Goal: Find specific page/section: Find specific page/section

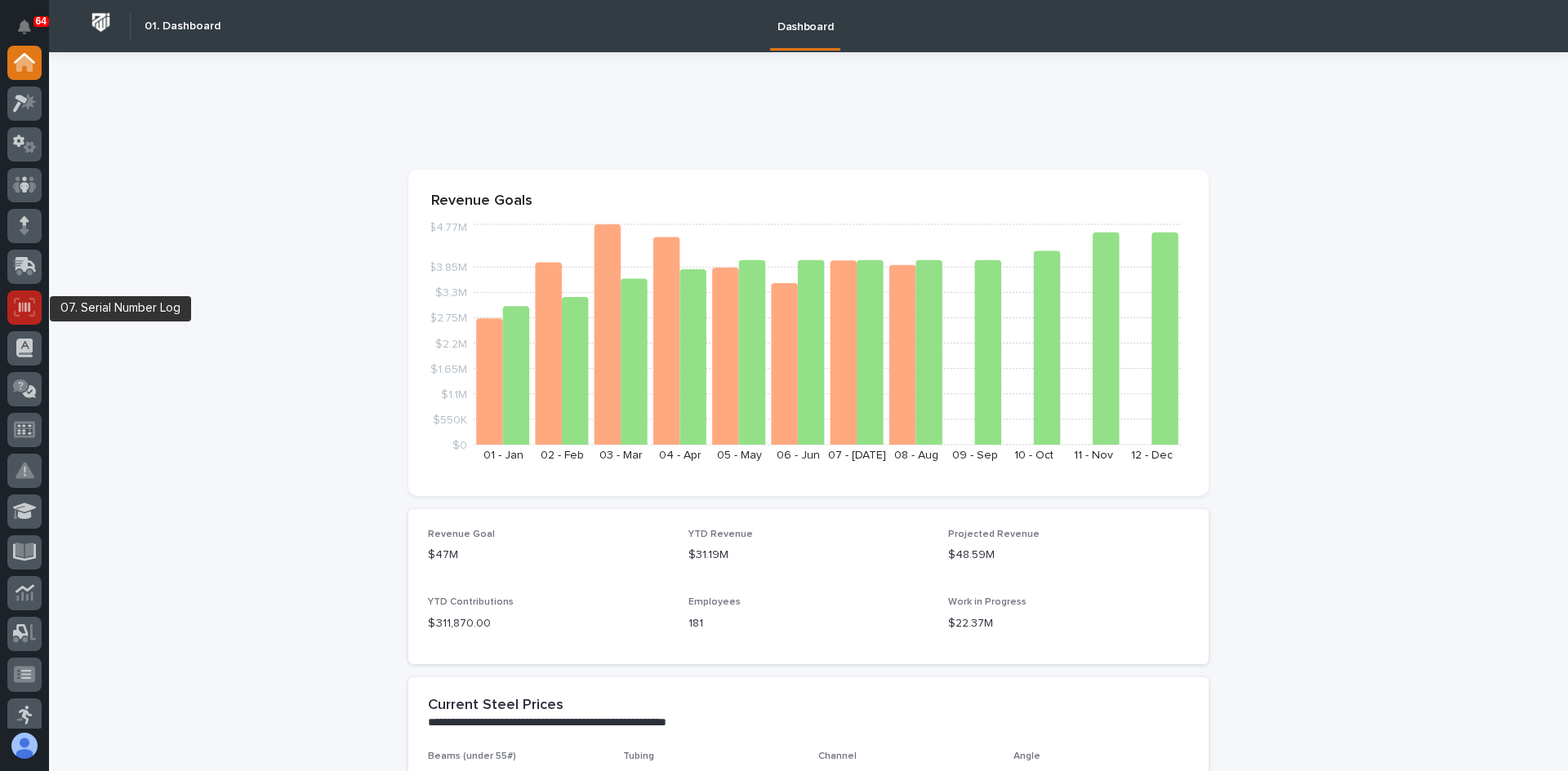
click at [13, 303] on div at bounding box center [25, 307] width 34 height 34
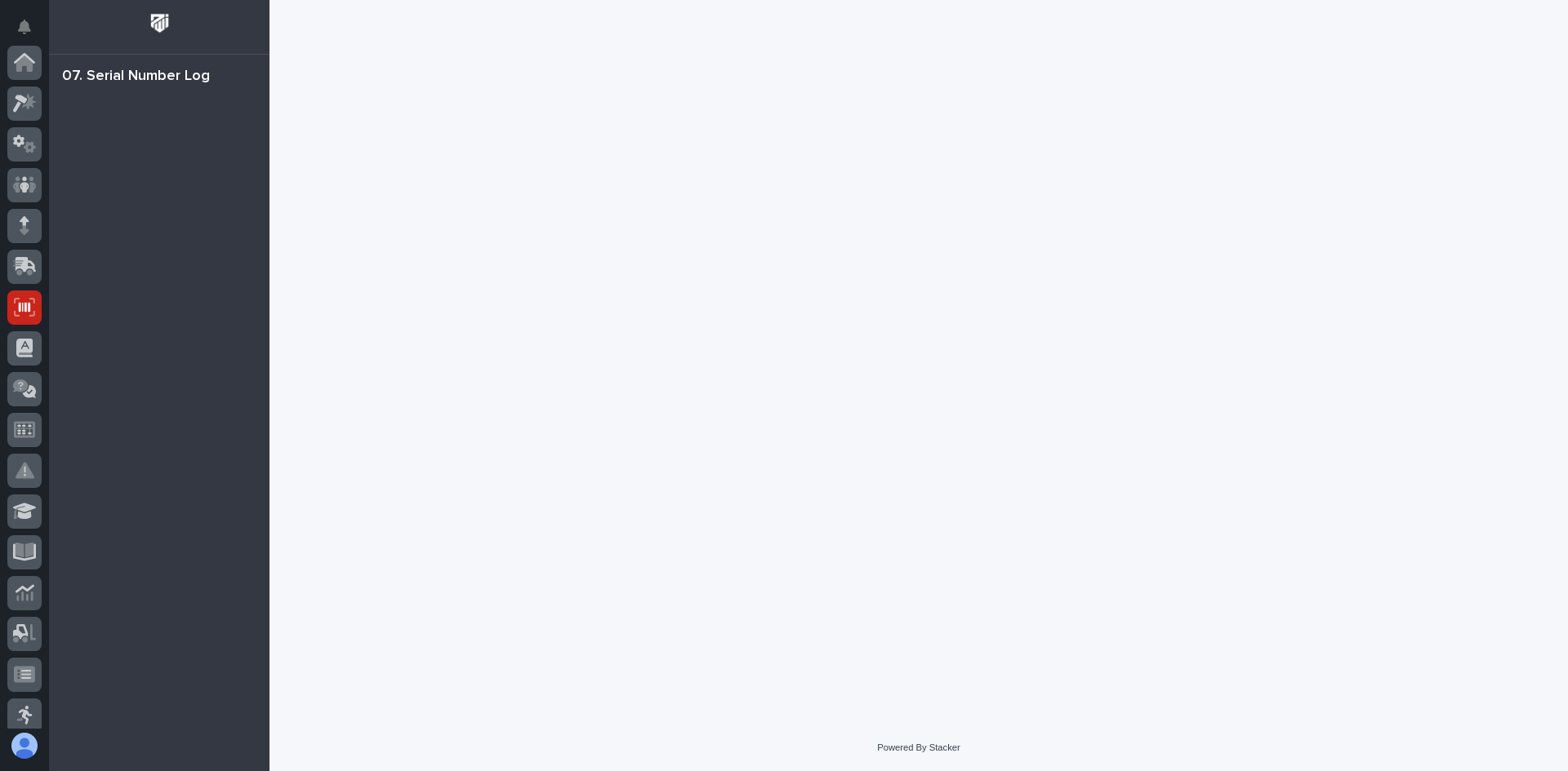
scroll to position [245, 0]
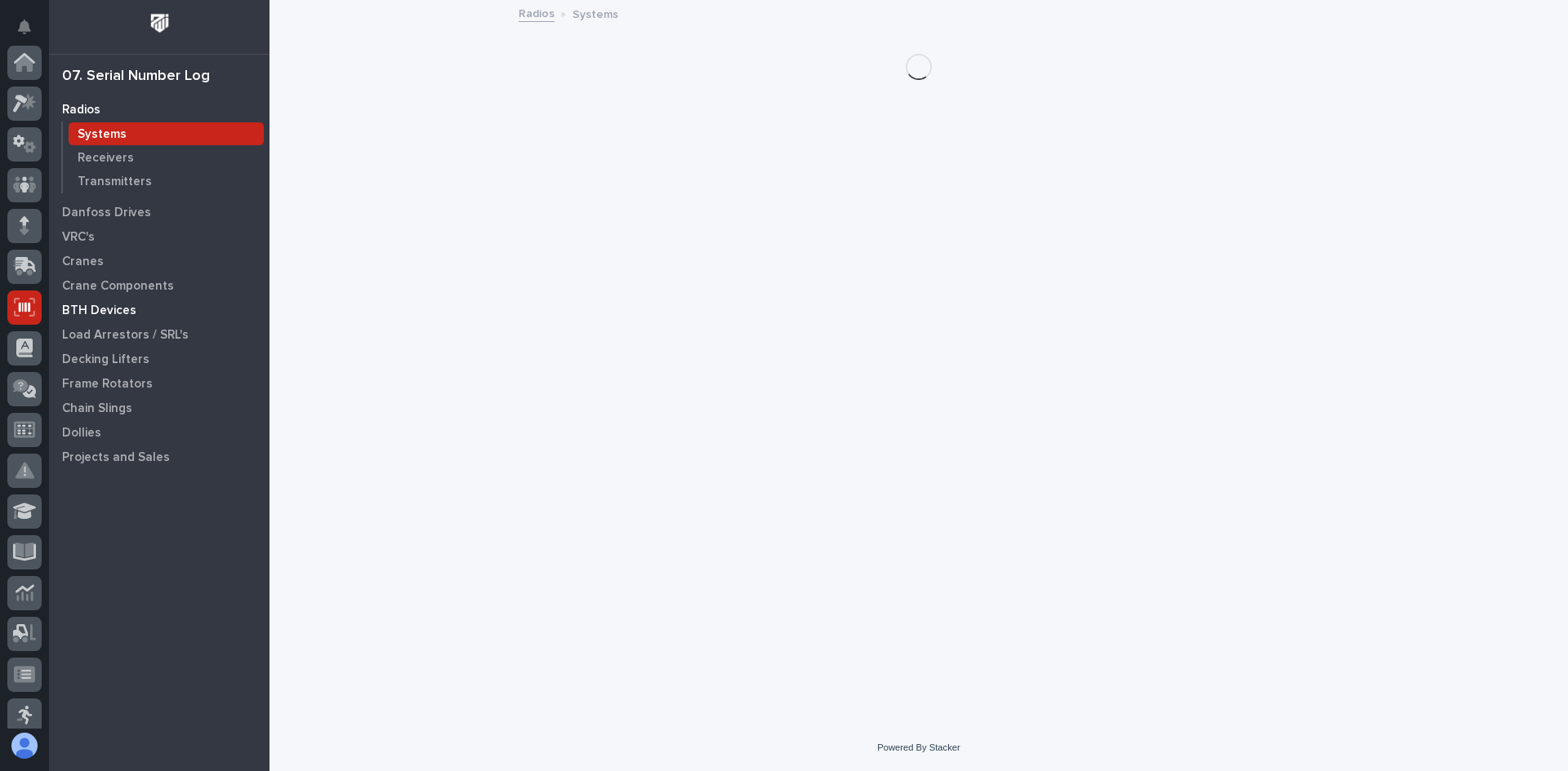
scroll to position [245, 0]
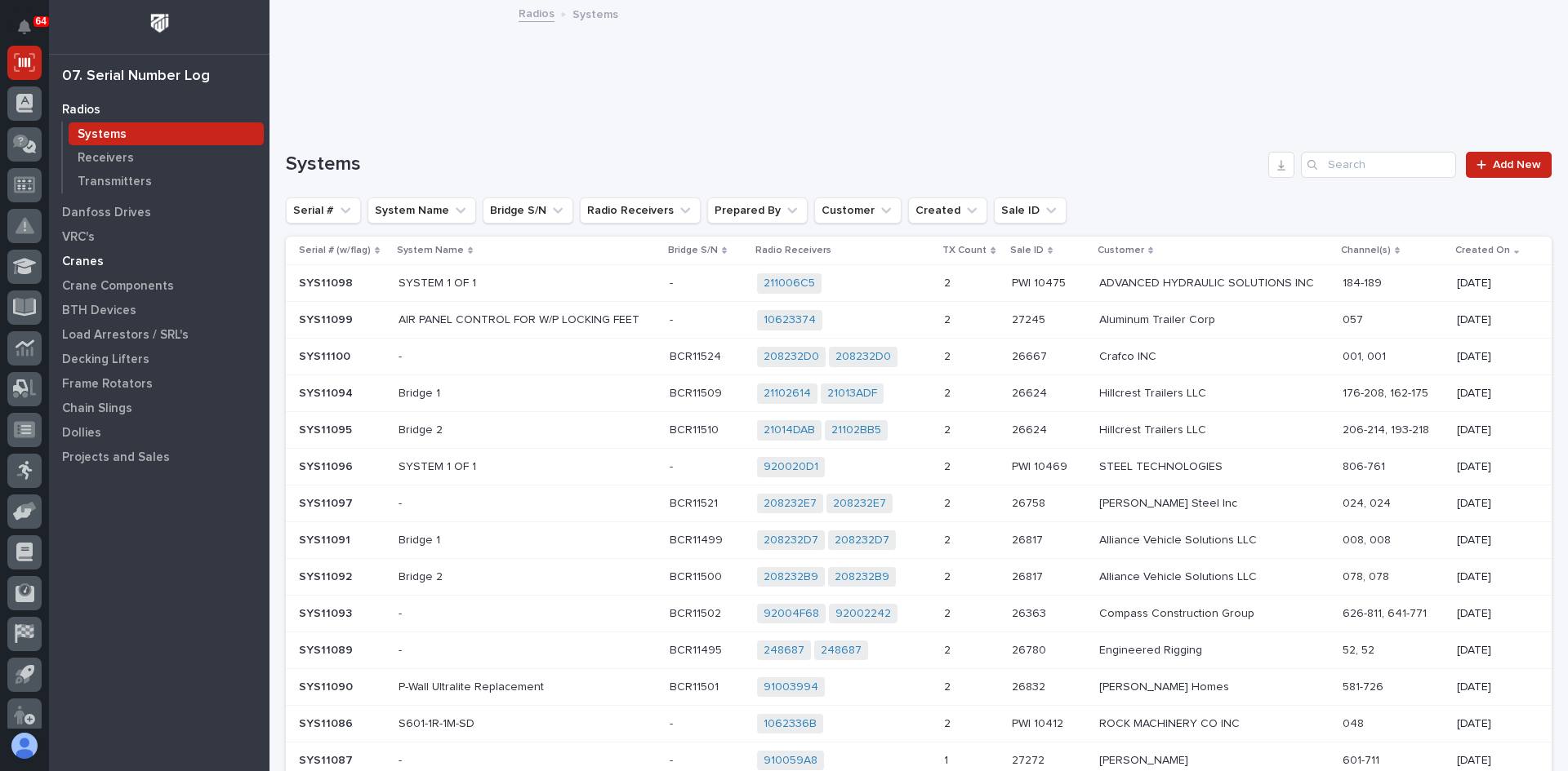
click at [92, 266] on p "Cranes" at bounding box center [83, 262] width 42 height 14
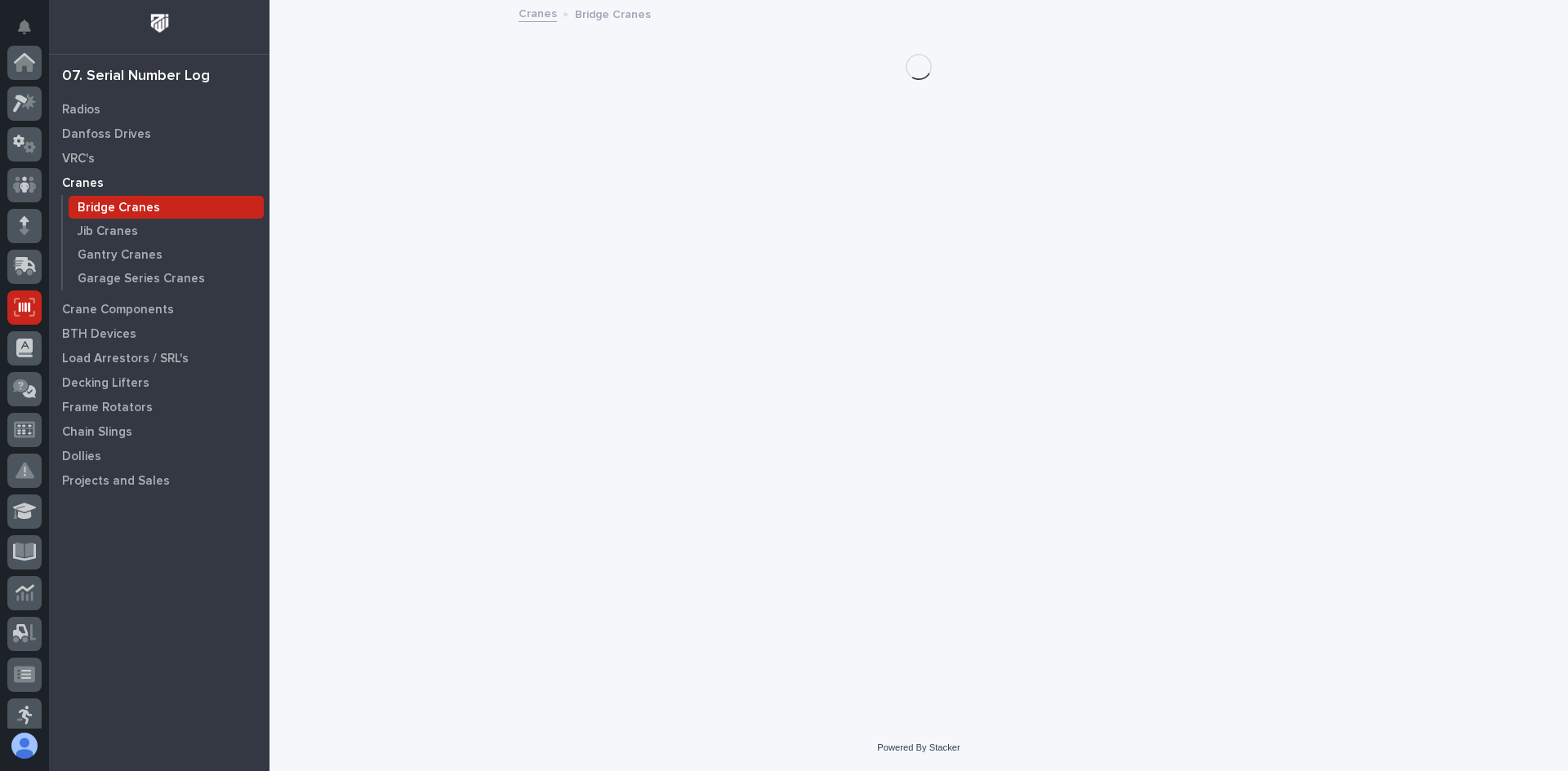
scroll to position [245, 0]
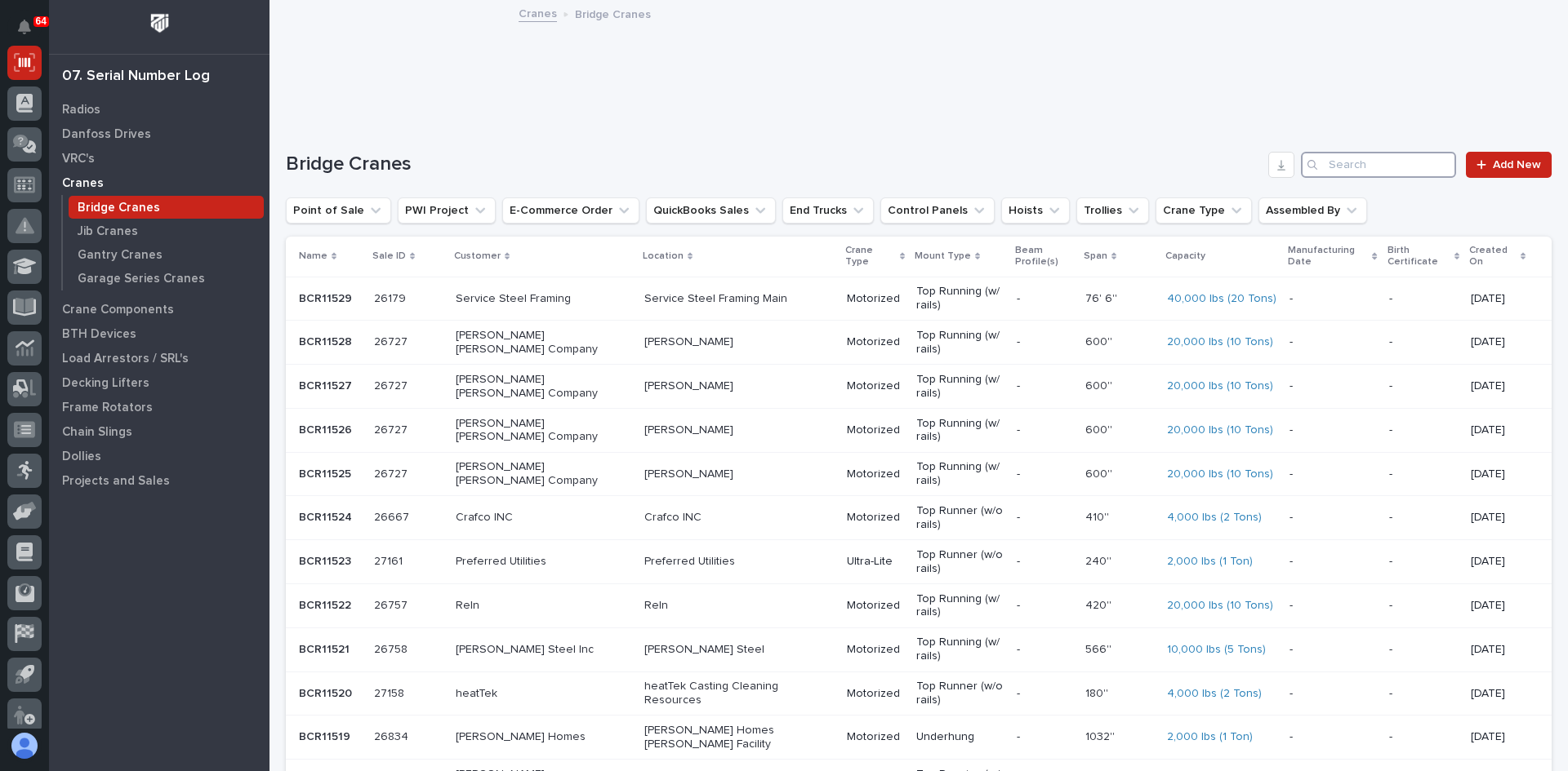
click at [1339, 165] on input "Search" at bounding box center [1378, 165] width 156 height 27
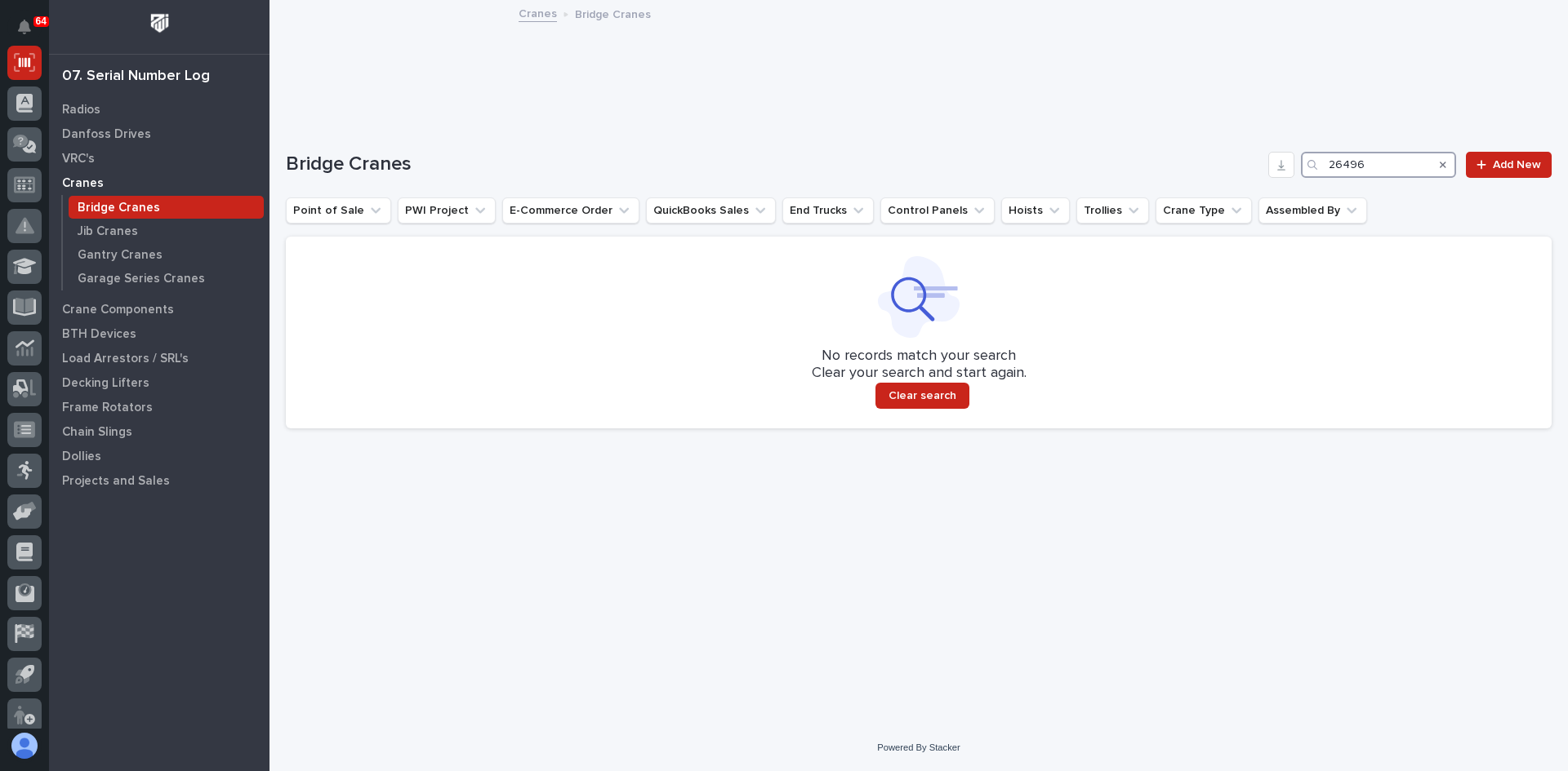
click at [1368, 166] on input "26496" at bounding box center [1378, 165] width 156 height 27
click at [1368, 163] on input "26485" at bounding box center [1378, 165] width 156 height 27
drag, startPoint x: 1379, startPoint y: 165, endPoint x: 1251, endPoint y: 177, distance: 128.6
click at [1251, 177] on div "Bridge Cranes 26572 Add New" at bounding box center [918, 165] width 1265 height 27
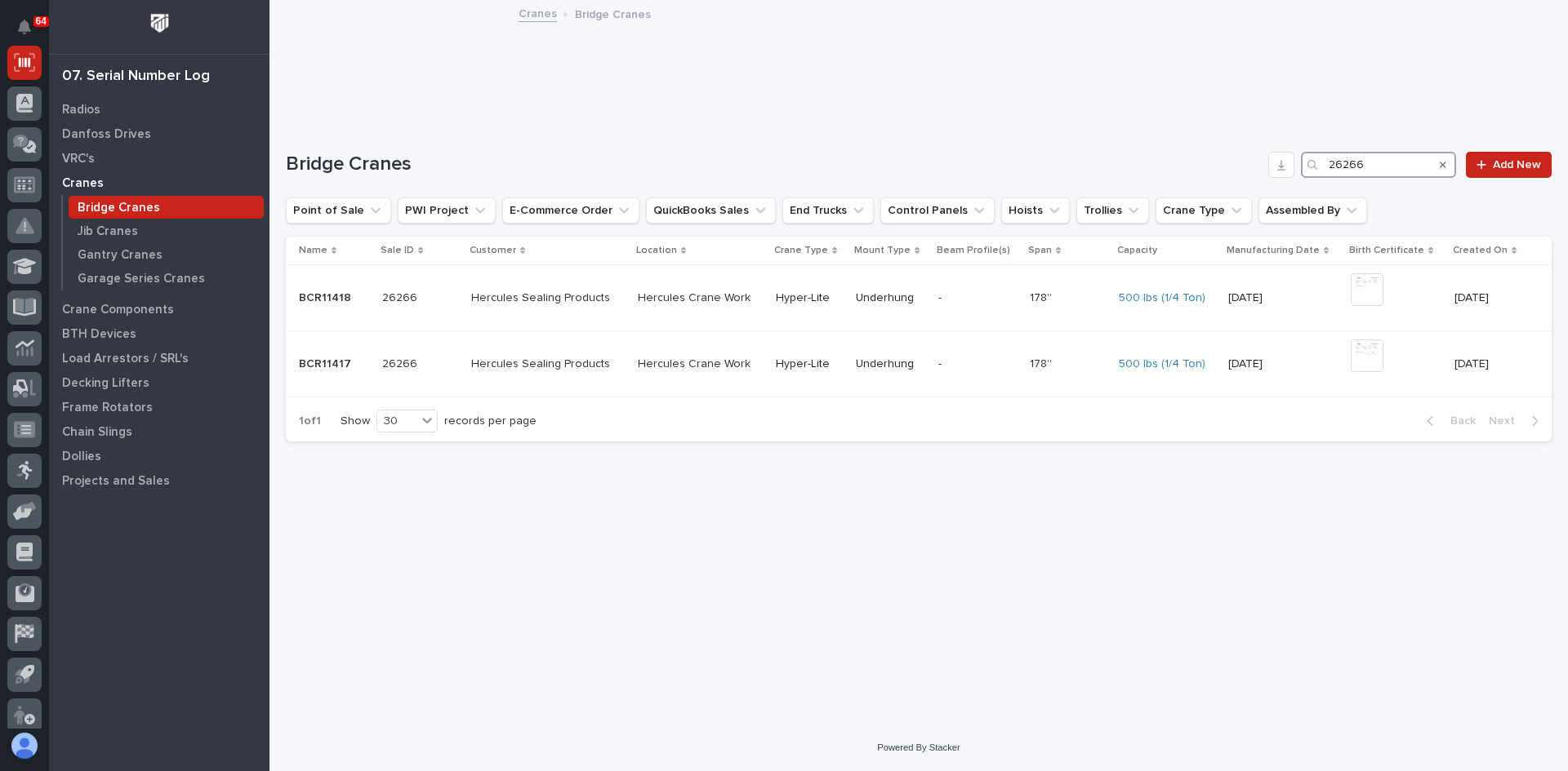
drag, startPoint x: 1369, startPoint y: 164, endPoint x: 1194, endPoint y: 174, distance: 175.3
click at [1194, 174] on div "Bridge Cranes 26266 Add New" at bounding box center [918, 165] width 1265 height 27
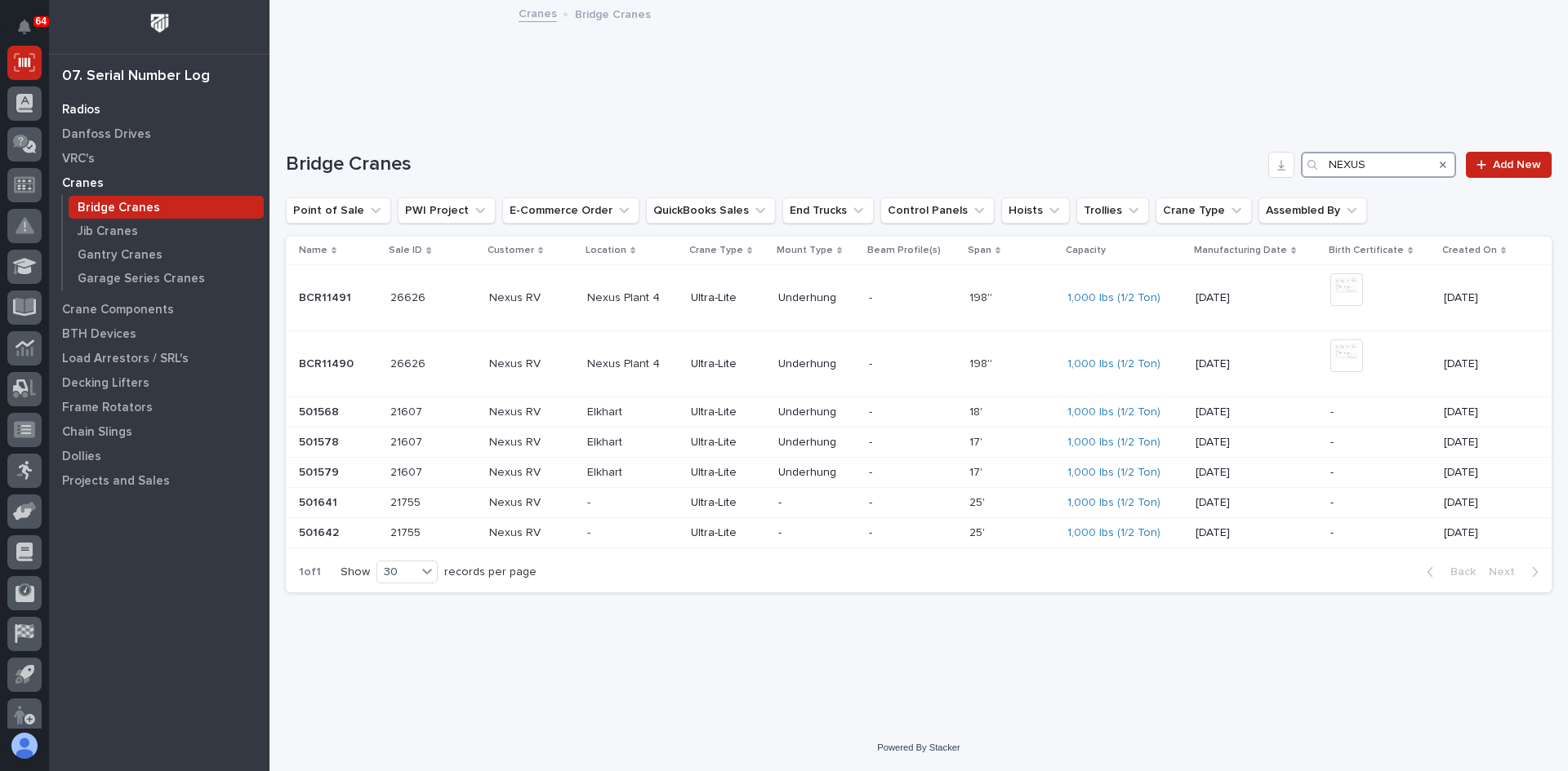
type input "NEXUS"
click at [81, 102] on p "Radios" at bounding box center [81, 109] width 38 height 14
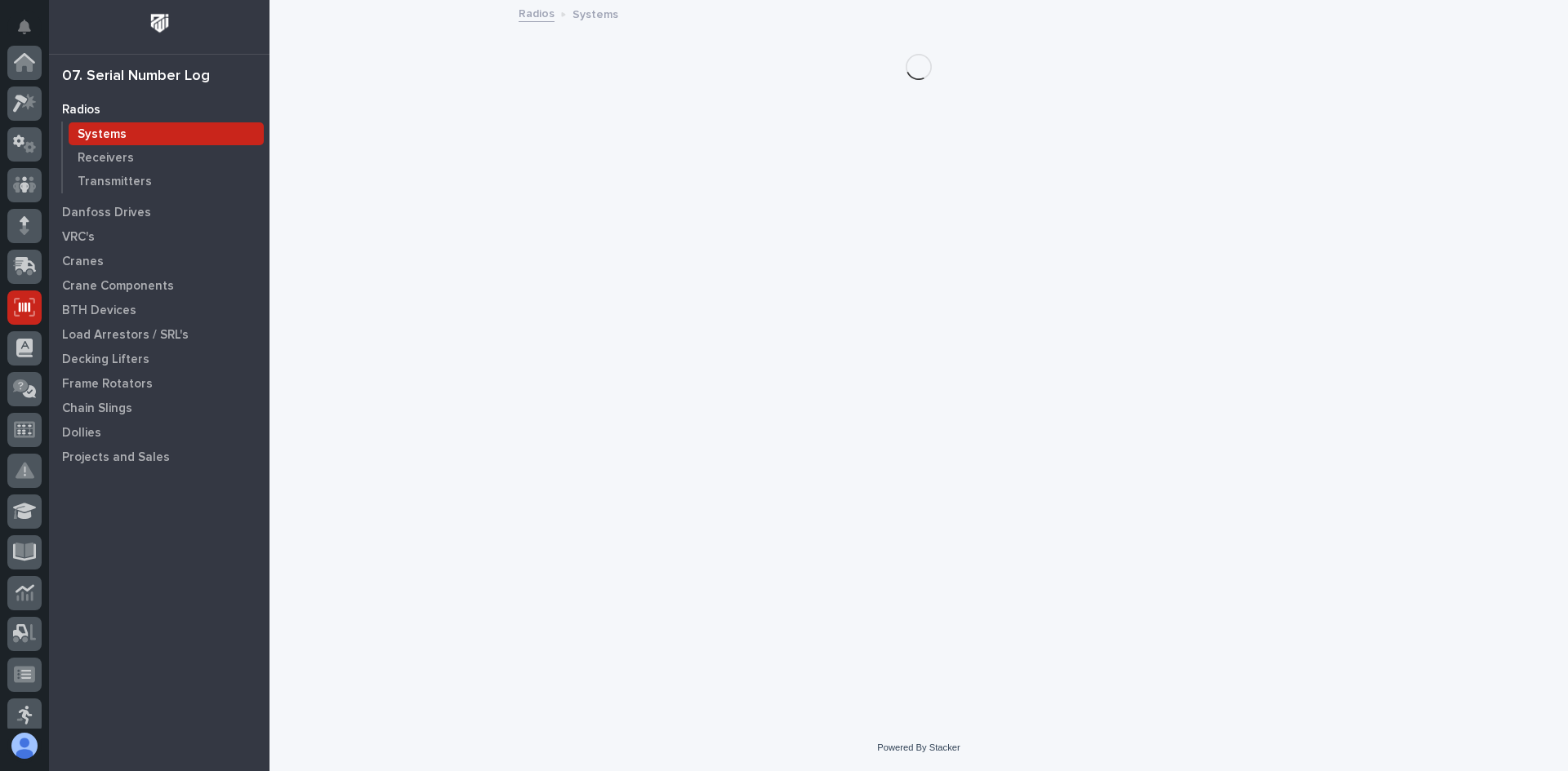
scroll to position [245, 0]
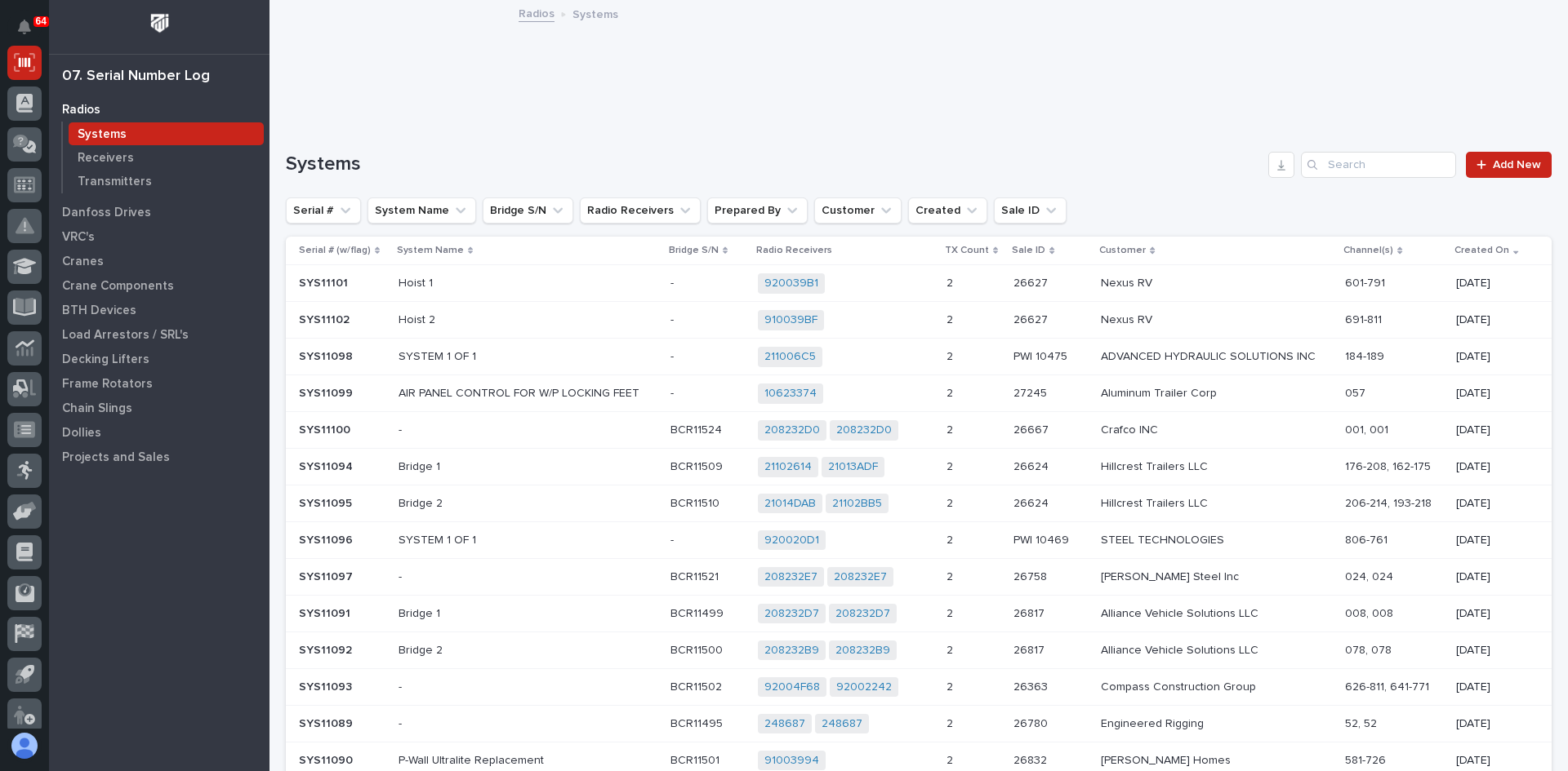
click at [1311, 167] on div "Search" at bounding box center [1314, 165] width 27 height 27
click at [1336, 167] on input "Search" at bounding box center [1378, 165] width 156 height 27
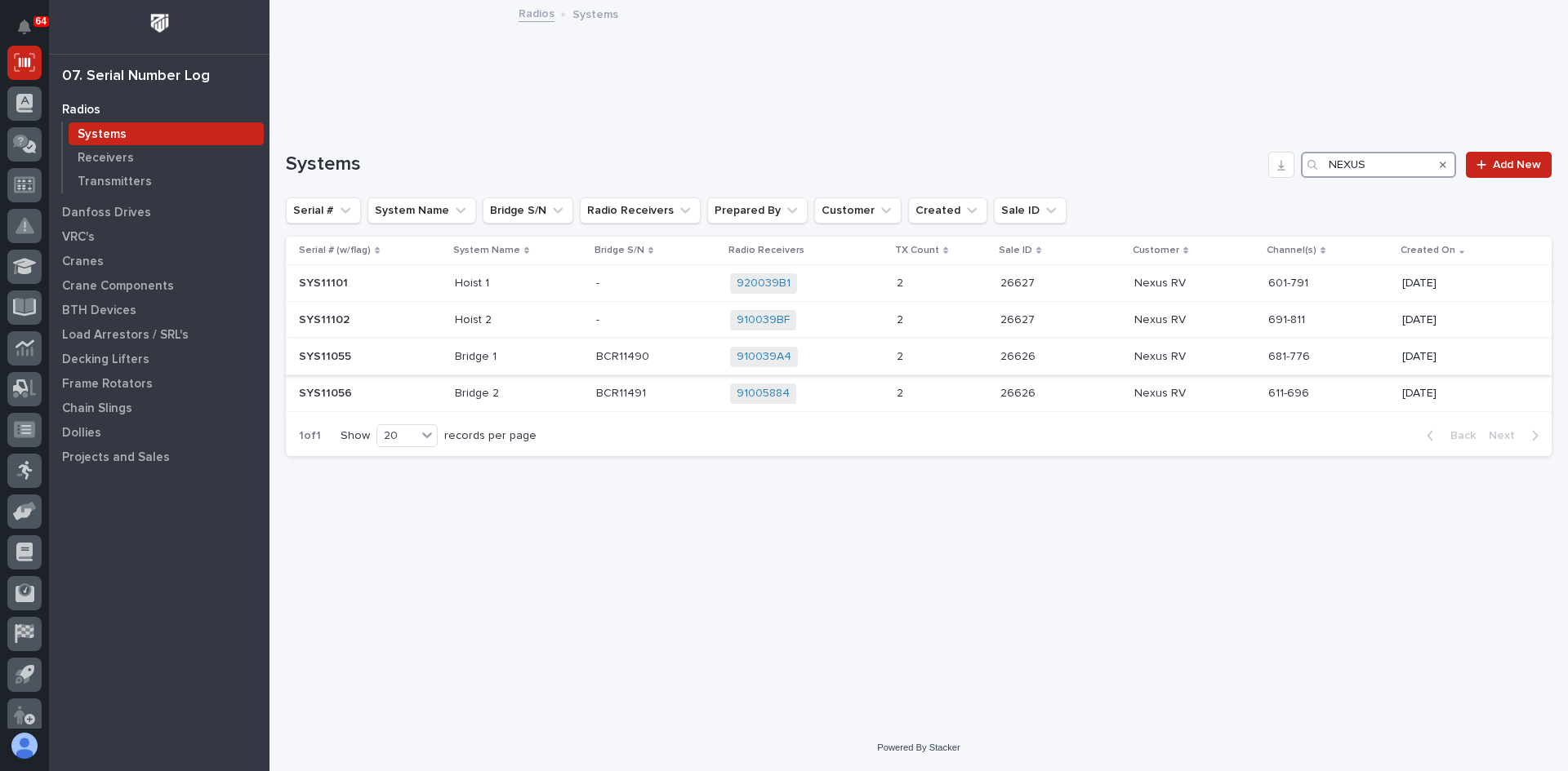
type input "NEXUS"
click at [516, 356] on p "Bridge 1" at bounding box center [518, 357] width 128 height 14
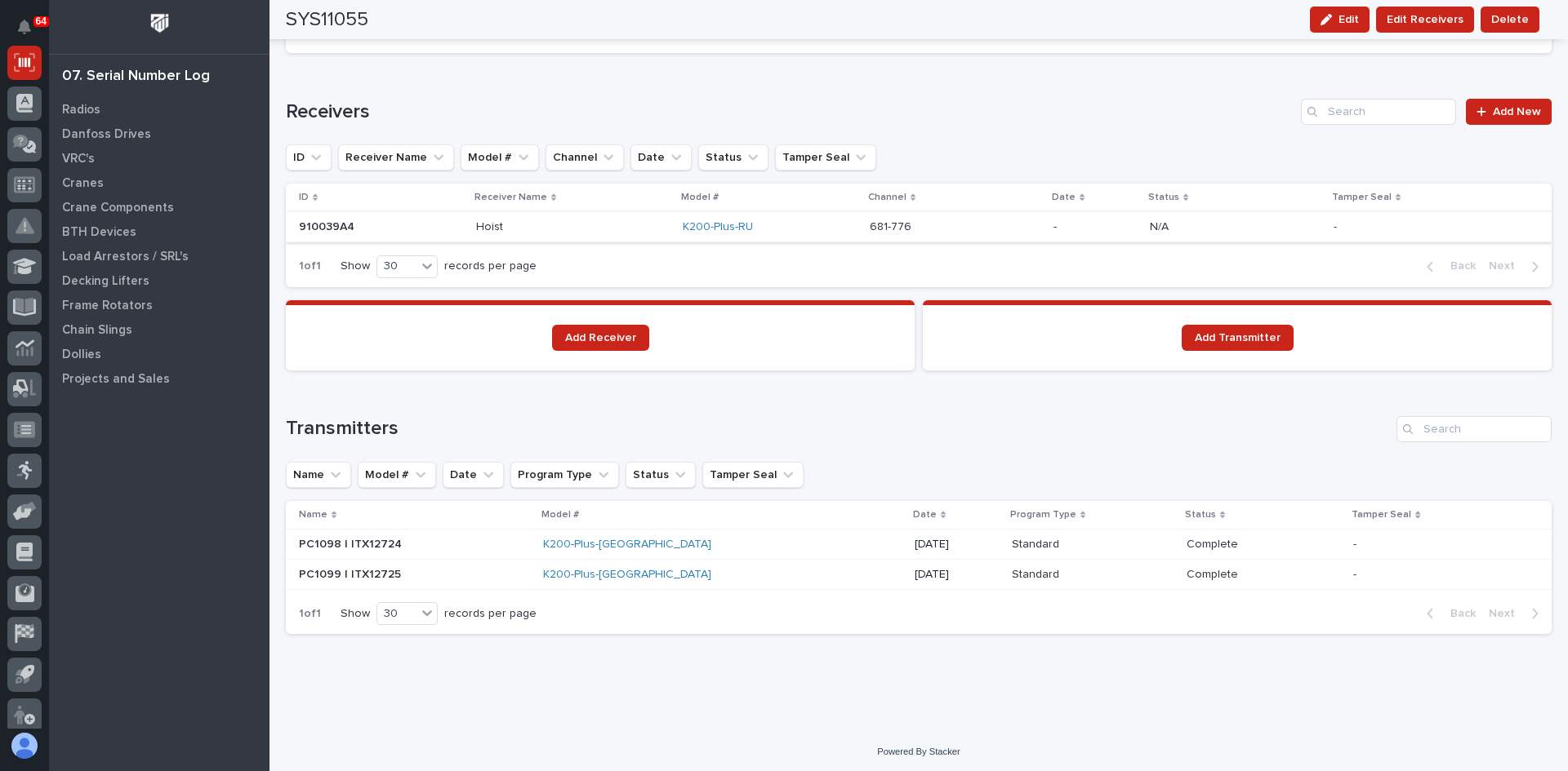
scroll to position [1066, 0]
